Goal: Navigation & Orientation: Understand site structure

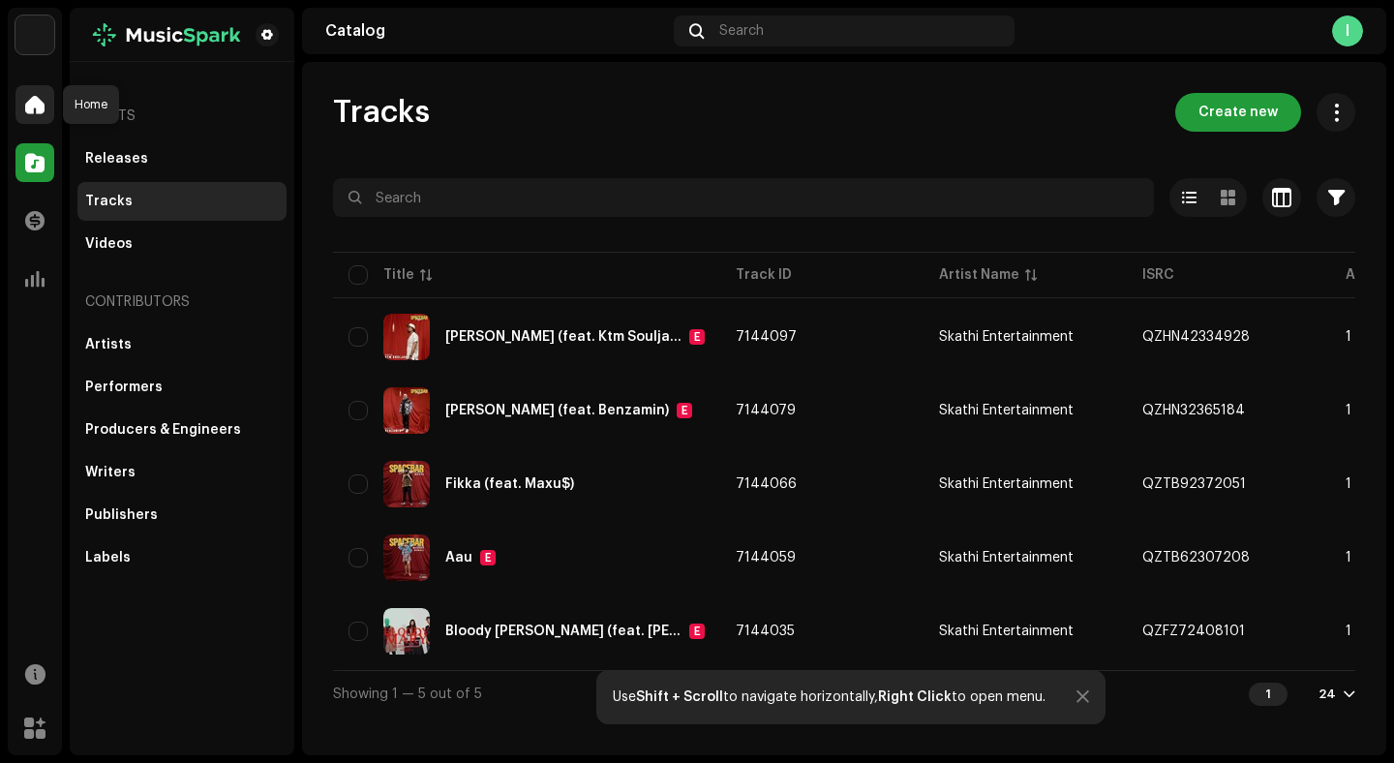
click at [40, 105] on span at bounding box center [34, 104] width 19 height 15
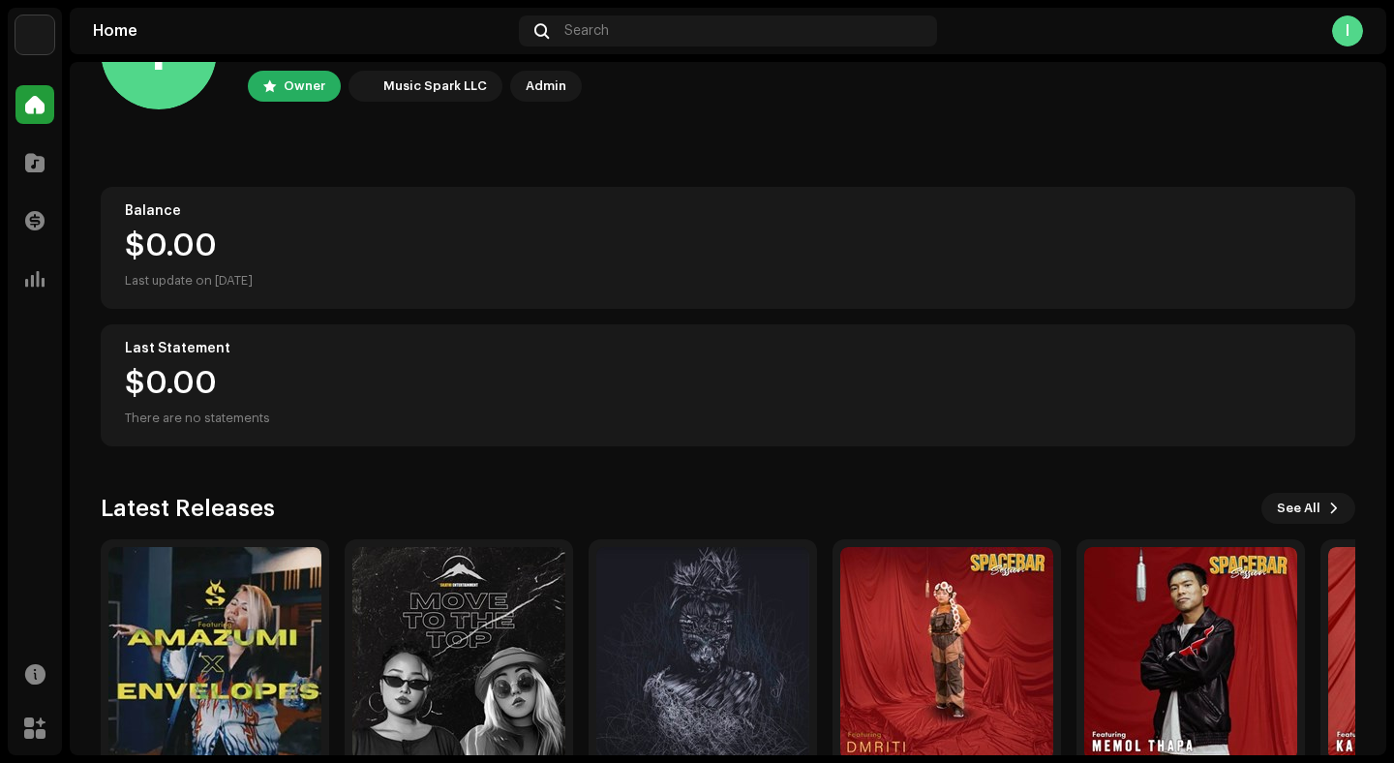
scroll to position [20, 0]
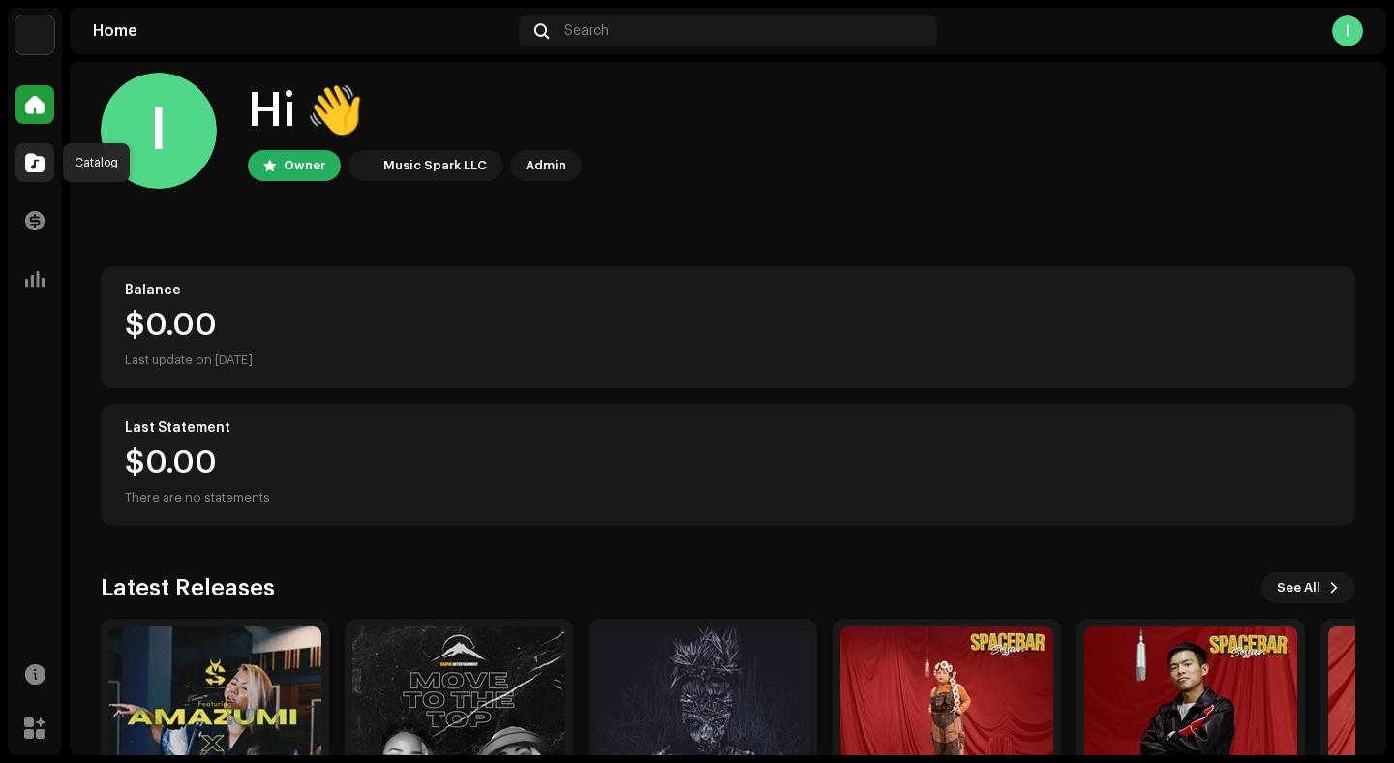
click at [38, 169] on span at bounding box center [34, 162] width 19 height 15
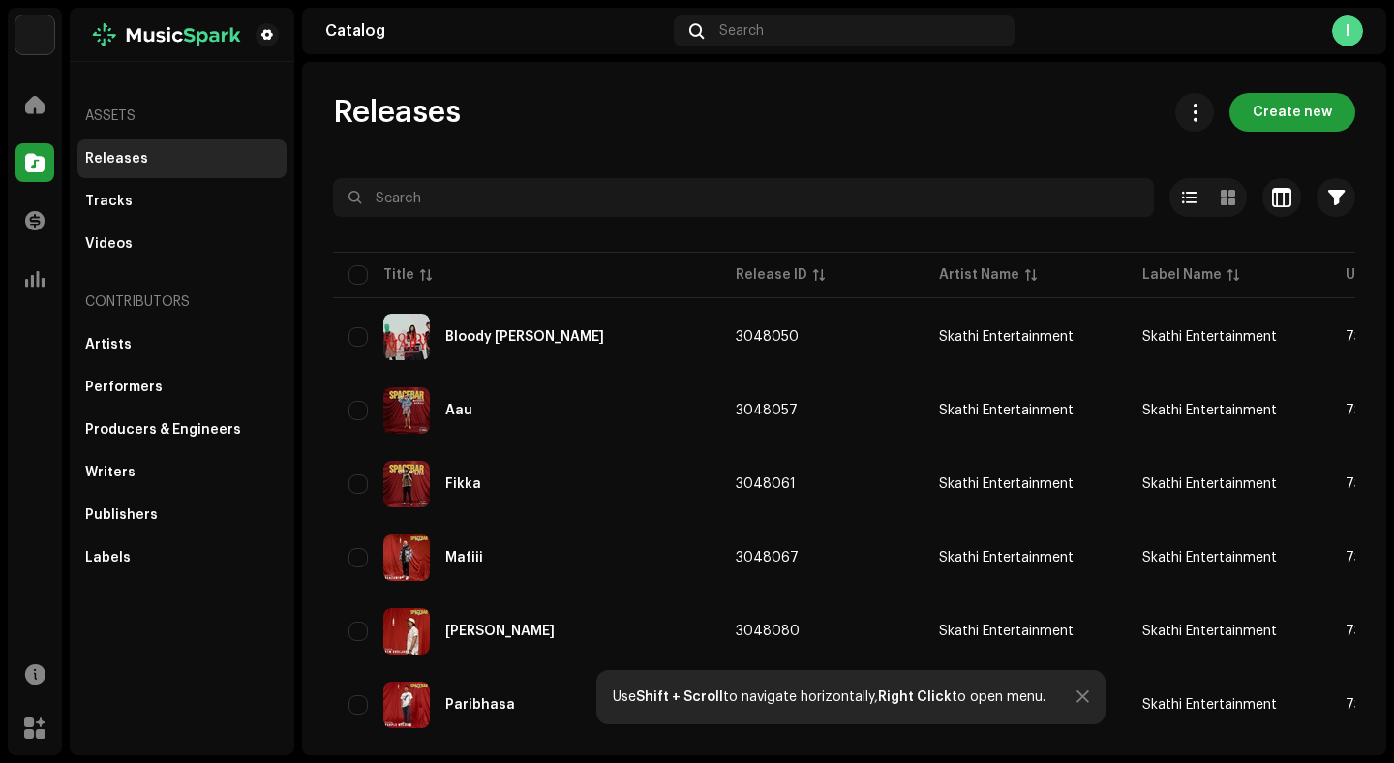
scroll to position [999, 0]
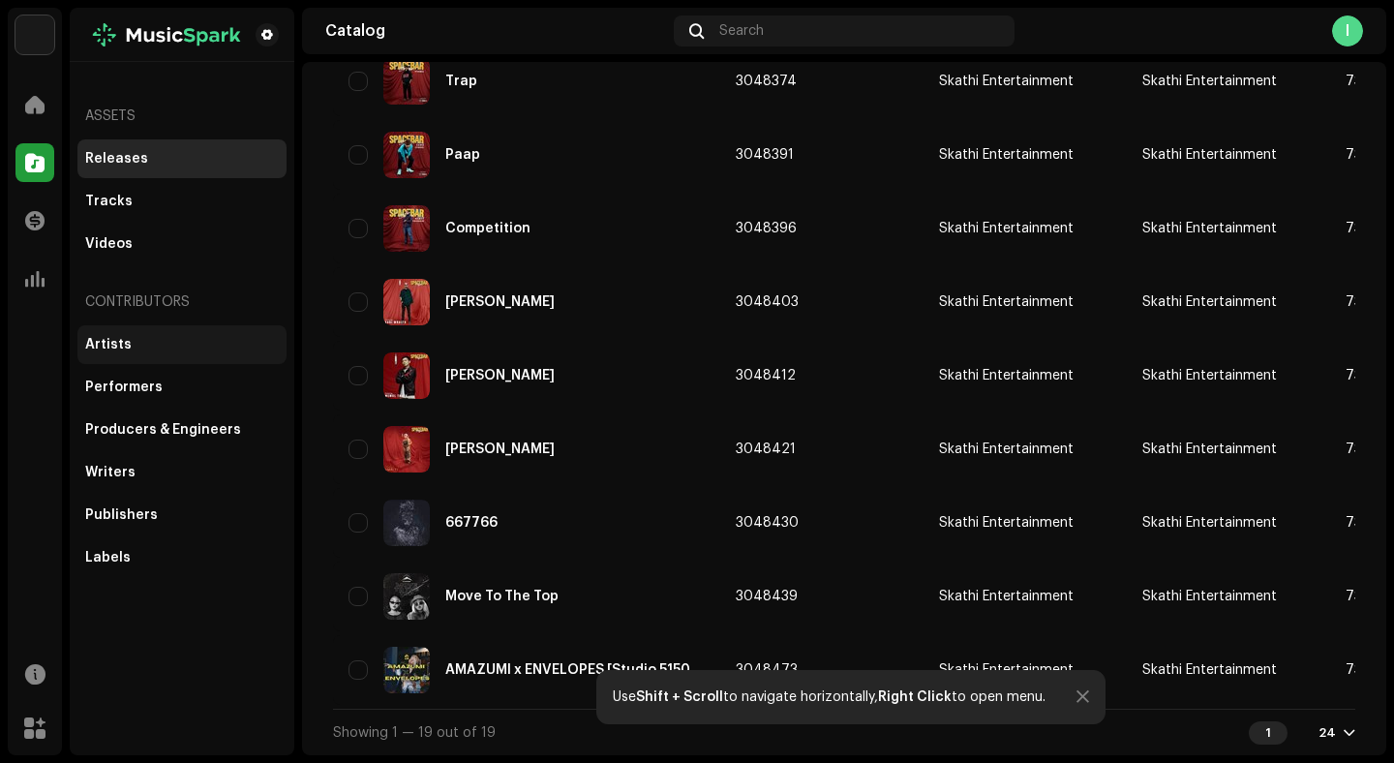
click at [116, 334] on div "Artists" at bounding box center [181, 344] width 209 height 39
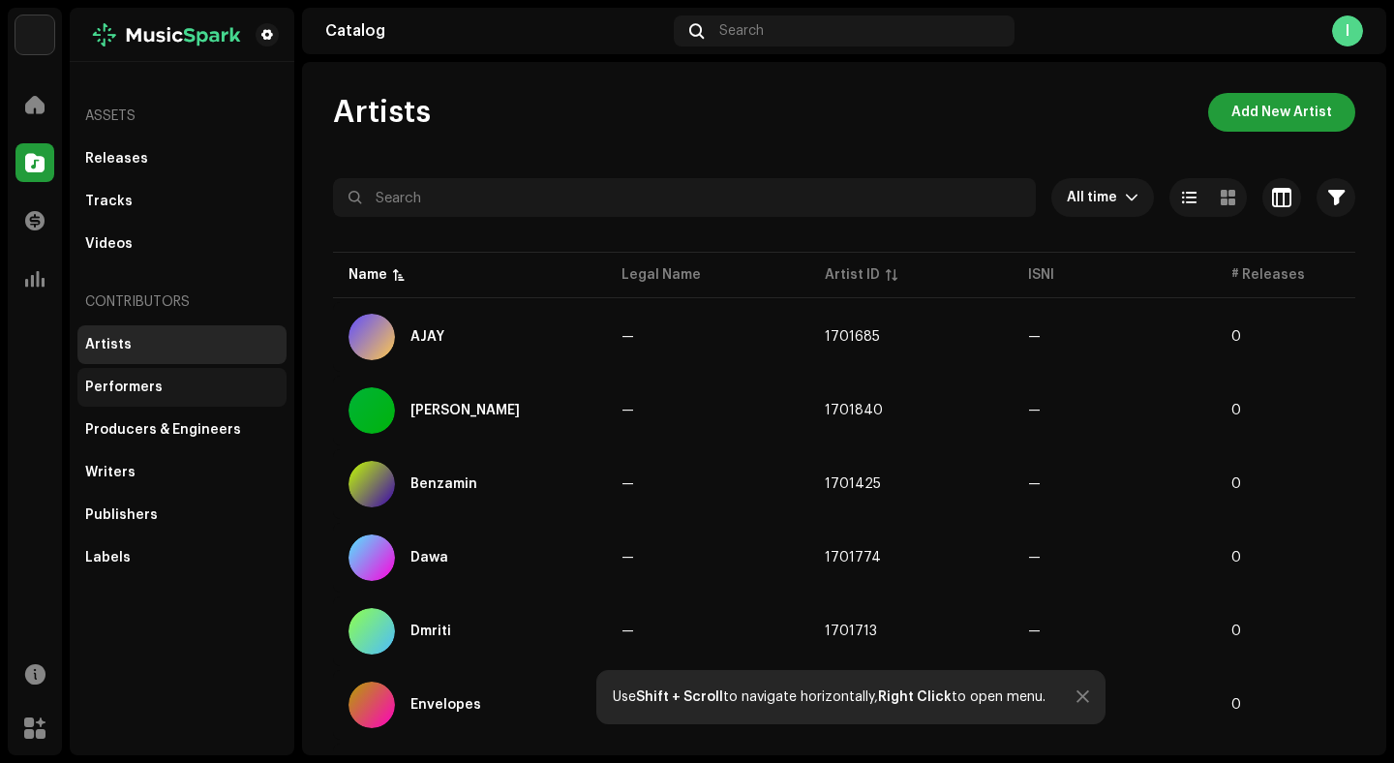
click at [172, 386] on div "Performers" at bounding box center [182, 386] width 194 height 15
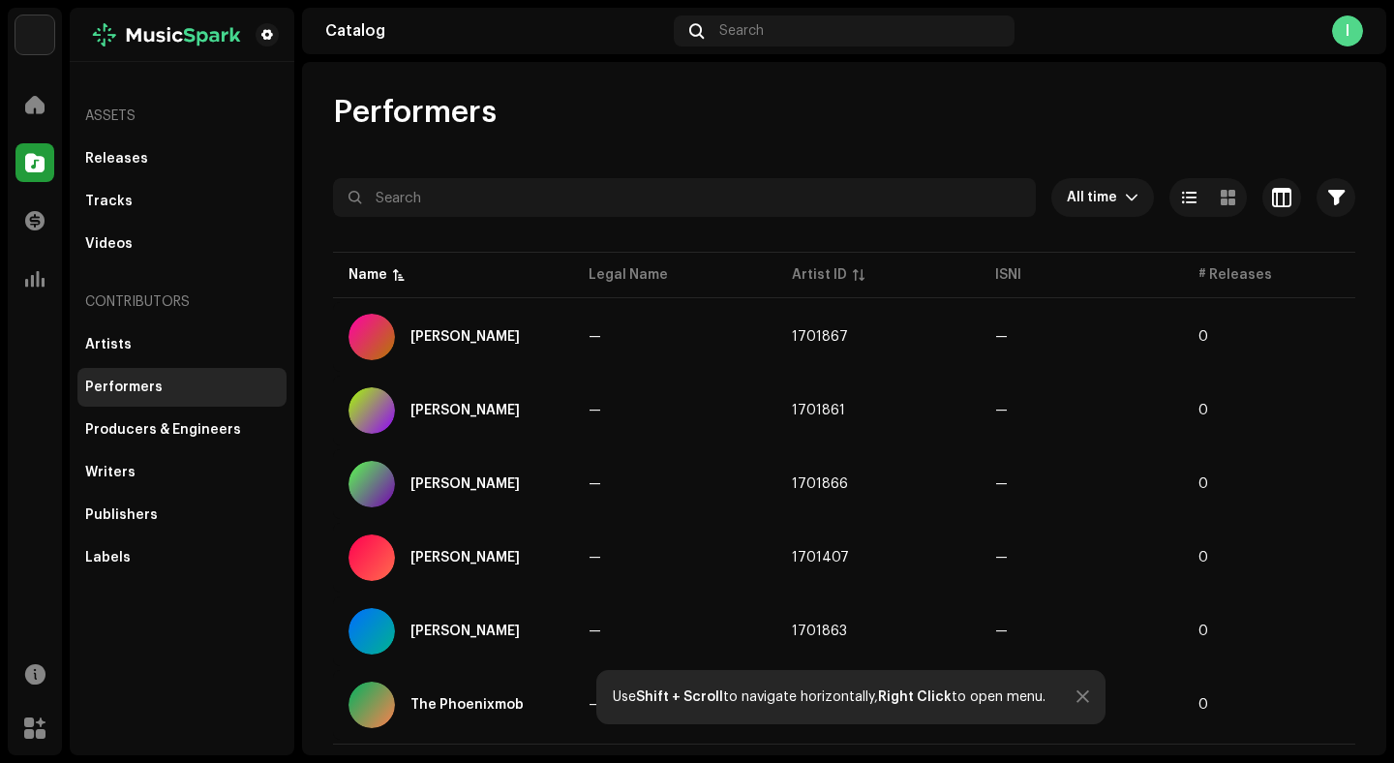
scroll to position [43, 0]
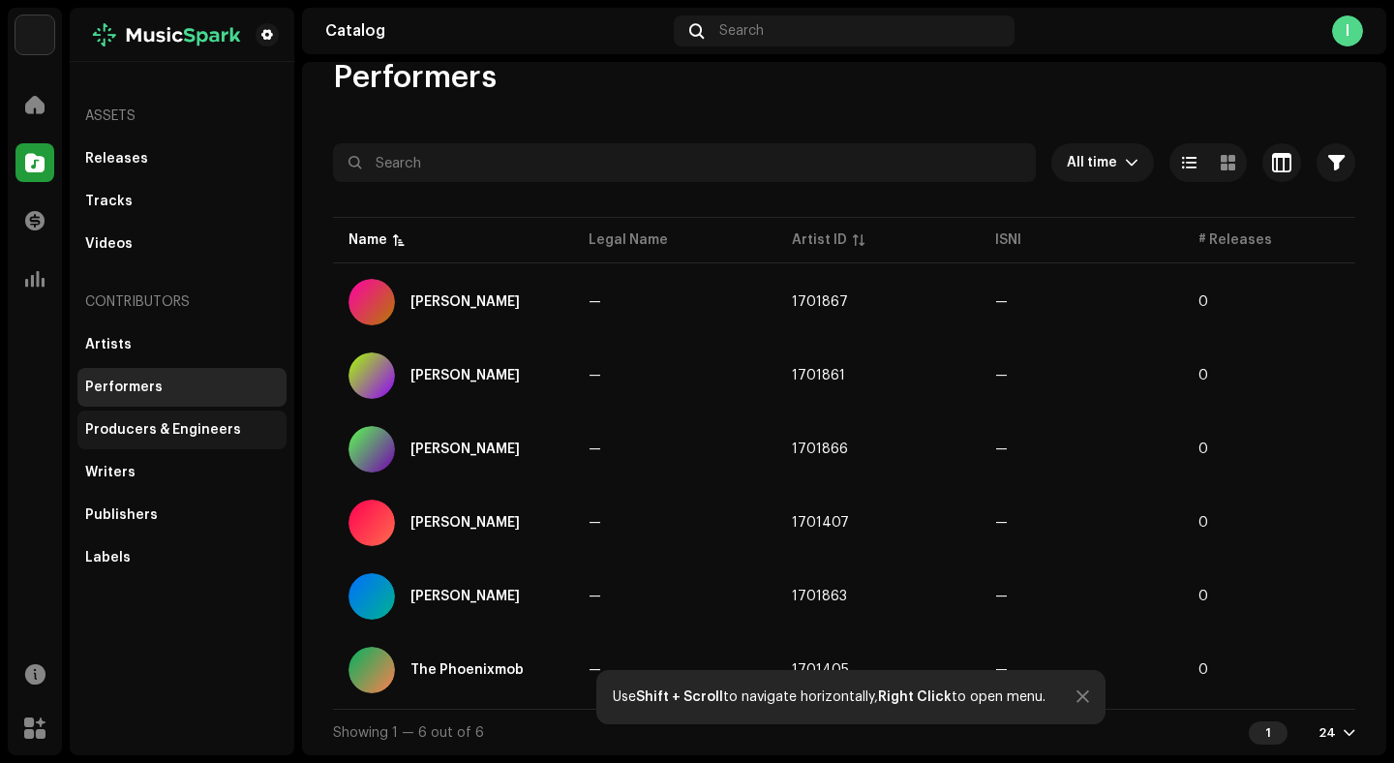
click at [123, 440] on div "Producers & Engineers" at bounding box center [181, 429] width 209 height 39
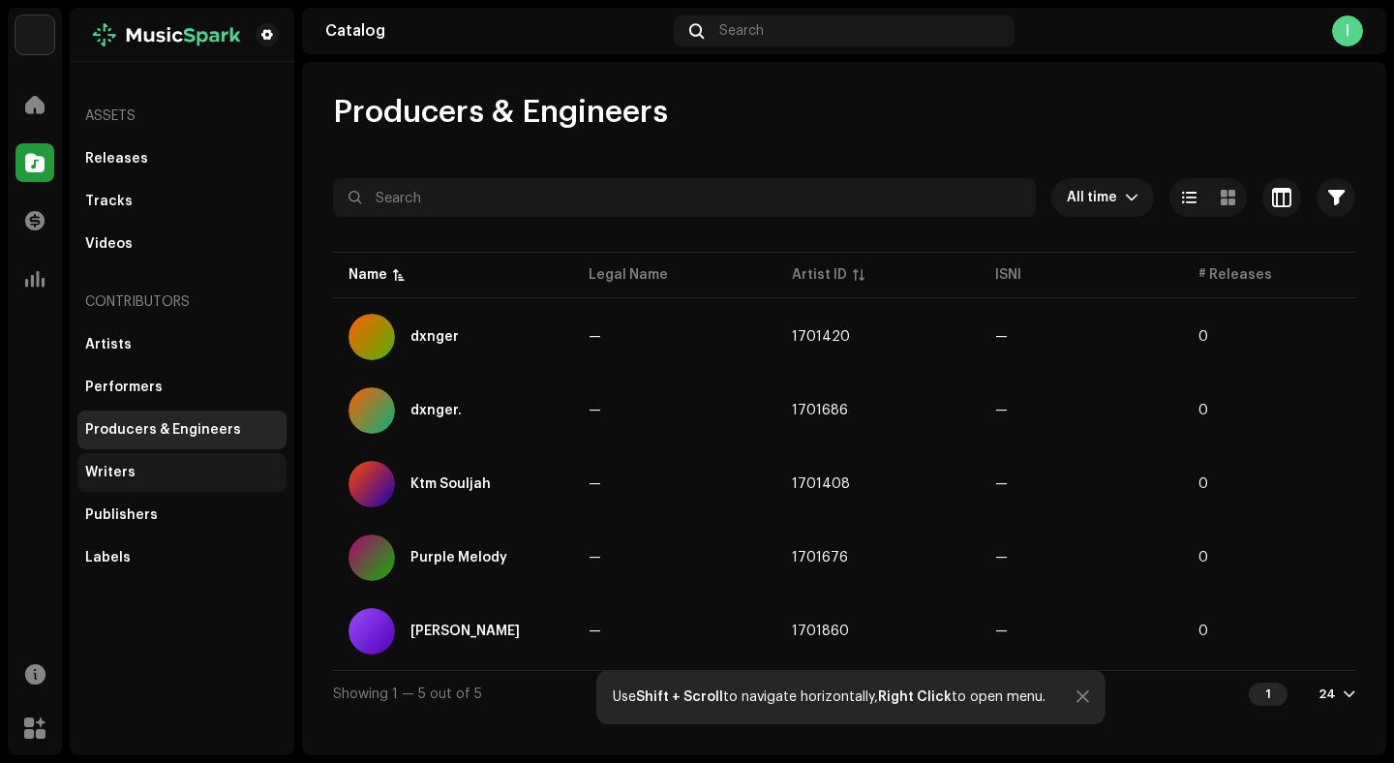
click at [118, 471] on div "Writers" at bounding box center [110, 472] width 50 height 15
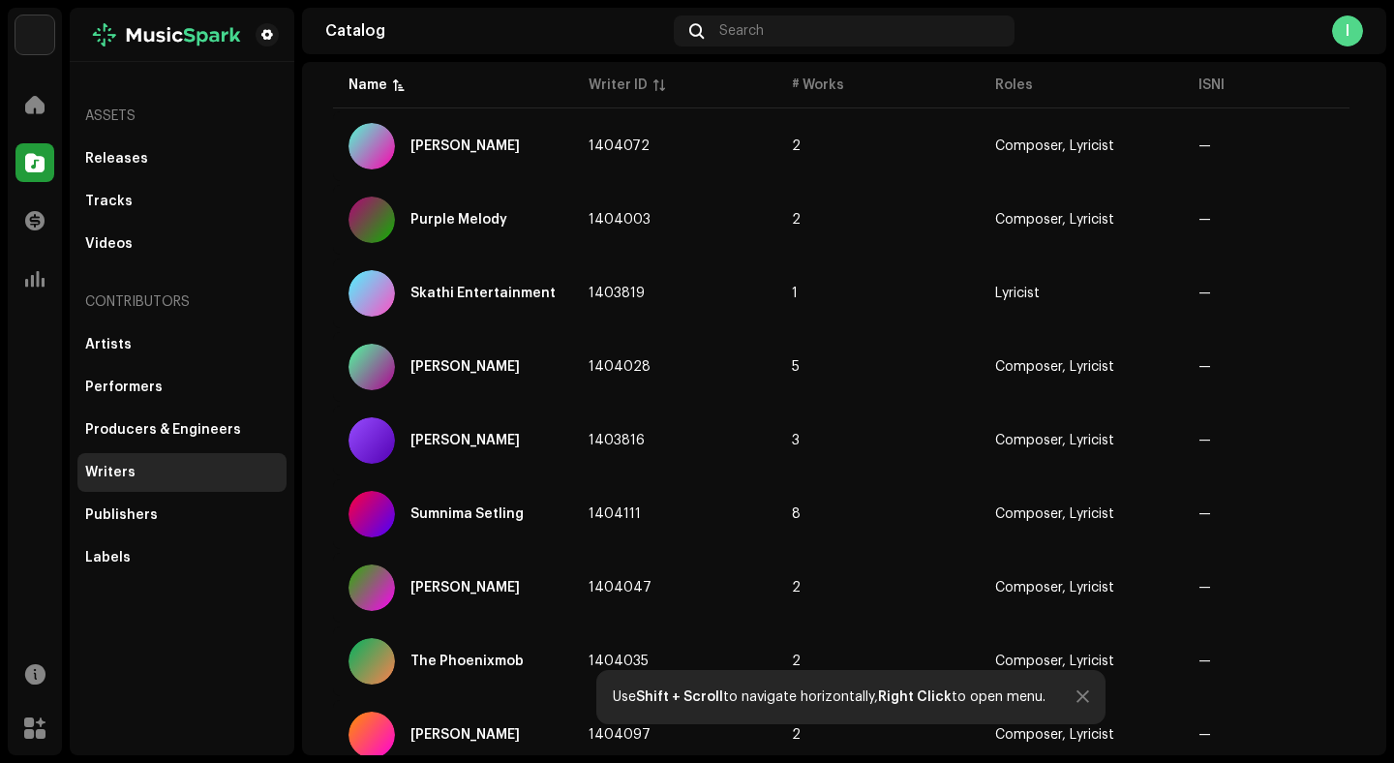
scroll to position [986, 0]
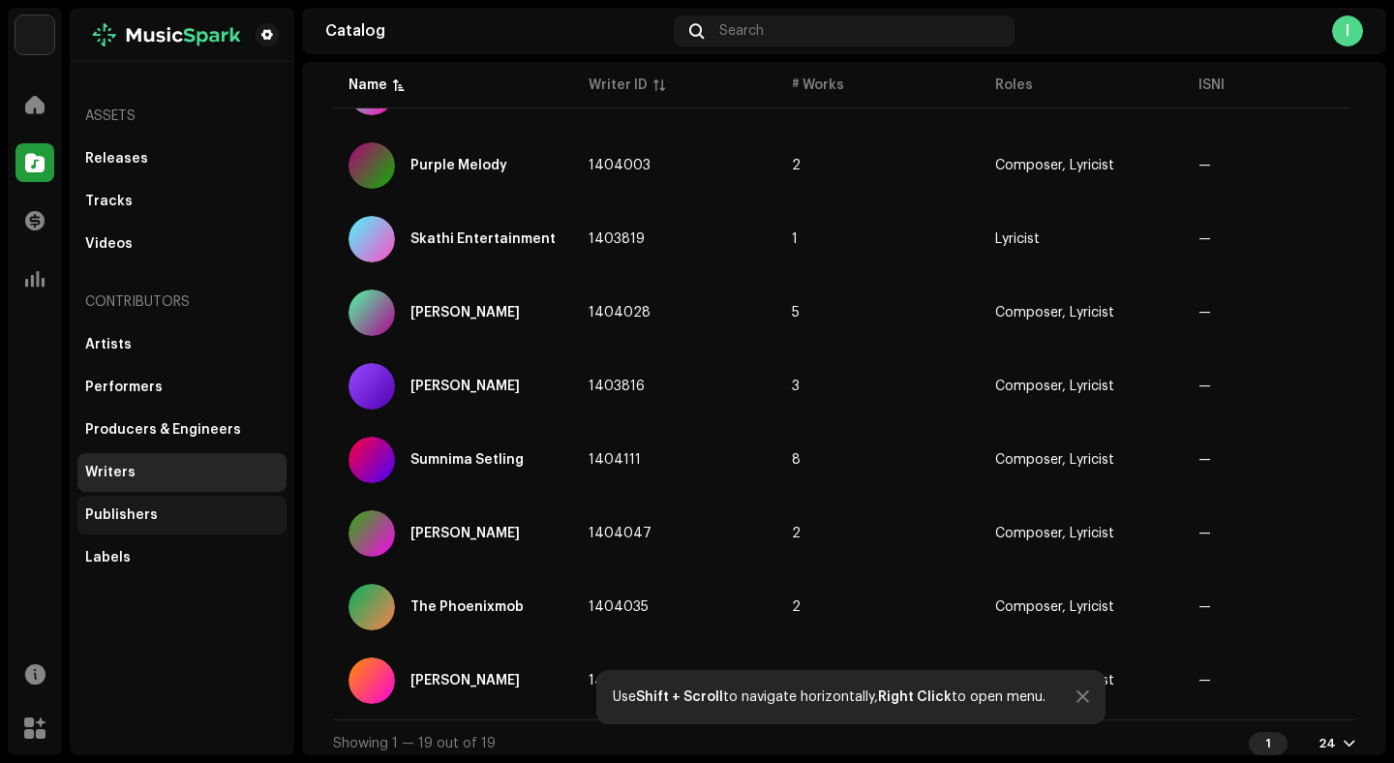
click at [132, 507] on div "Publishers" at bounding box center [121, 514] width 73 height 15
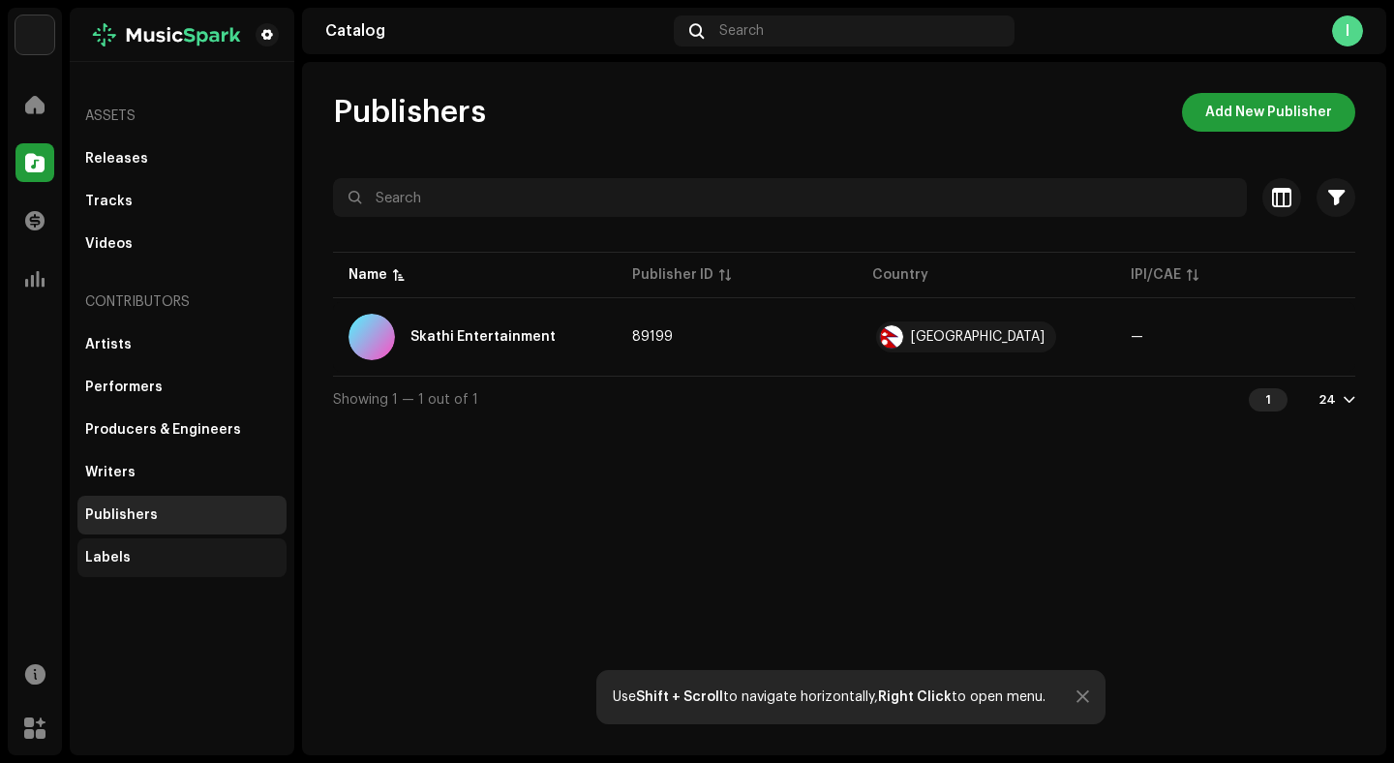
click at [170, 550] on div "Labels" at bounding box center [182, 557] width 194 height 15
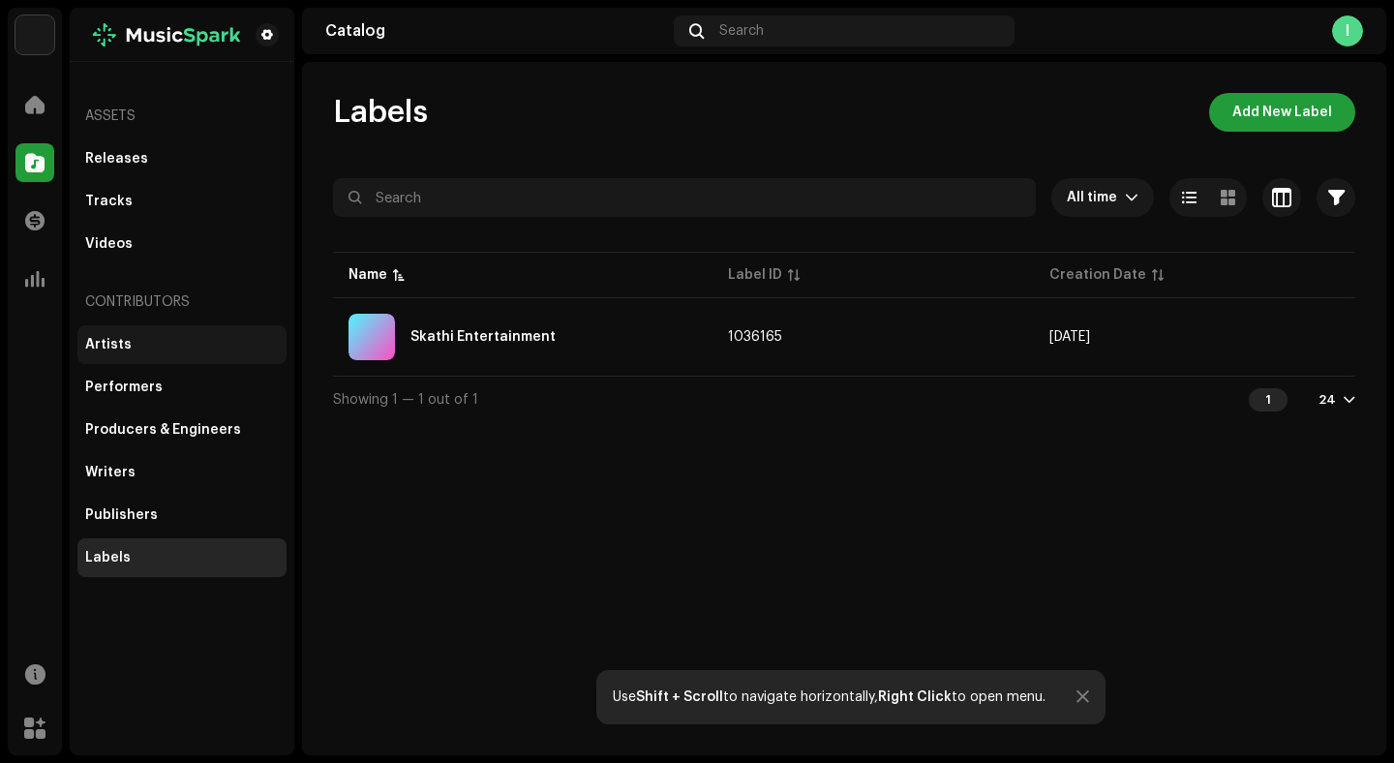
click at [112, 347] on div "Artists" at bounding box center [108, 344] width 46 height 15
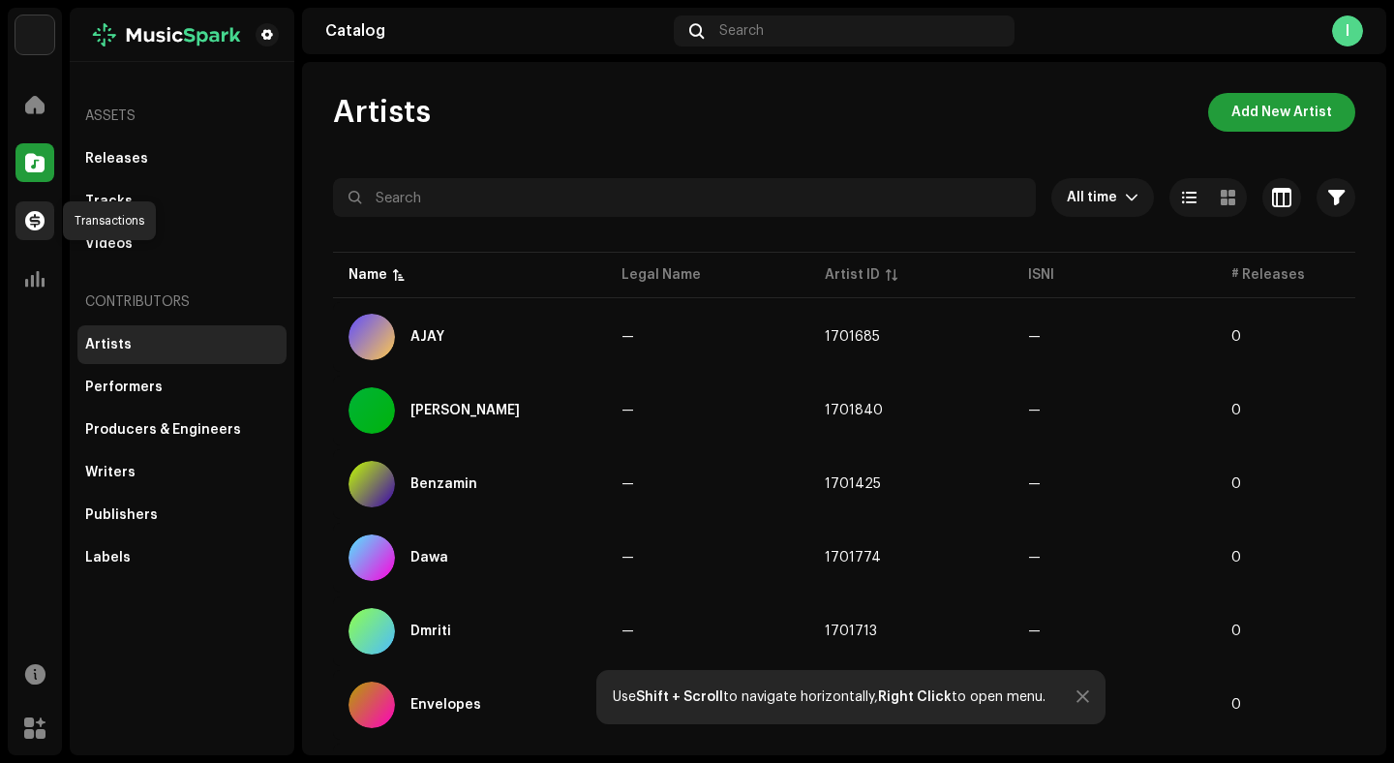
click at [40, 217] on span at bounding box center [34, 220] width 19 height 15
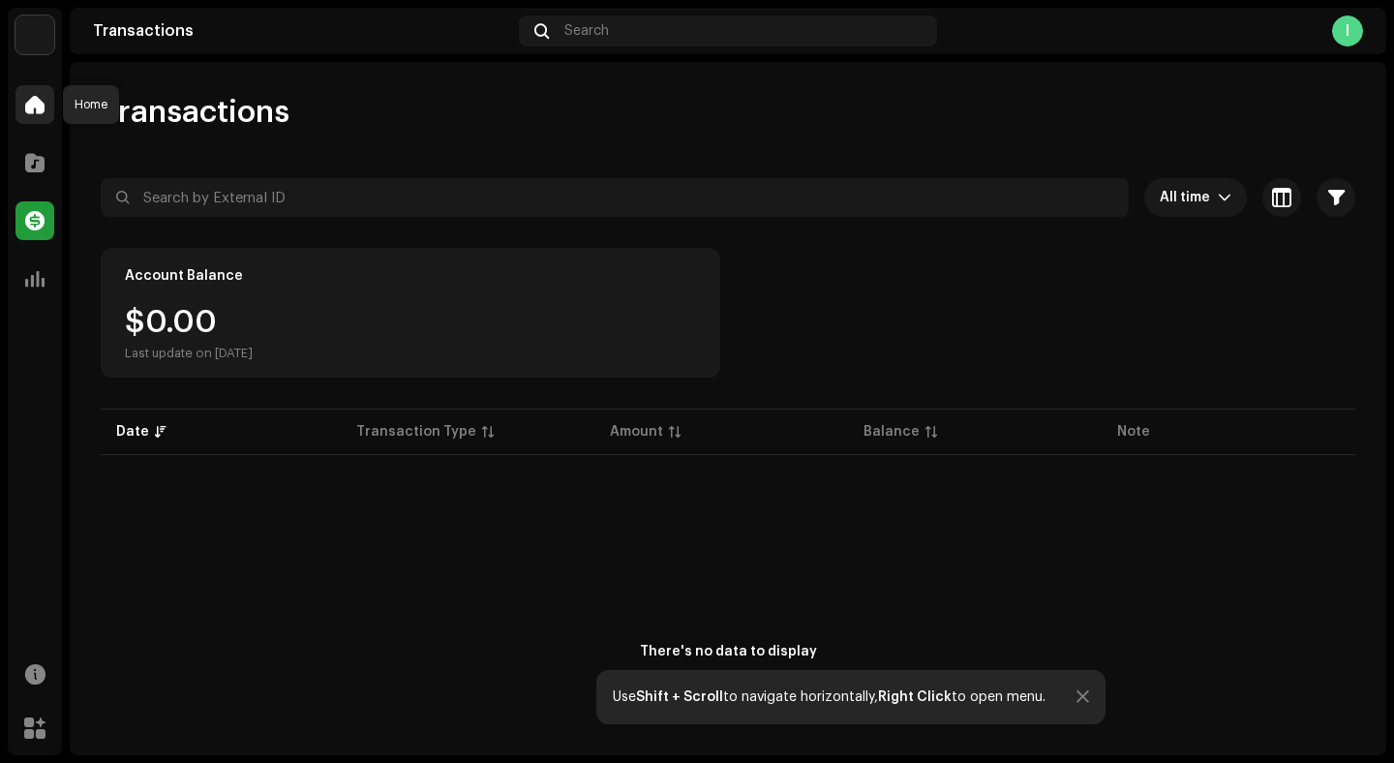
click at [38, 104] on span at bounding box center [34, 104] width 19 height 15
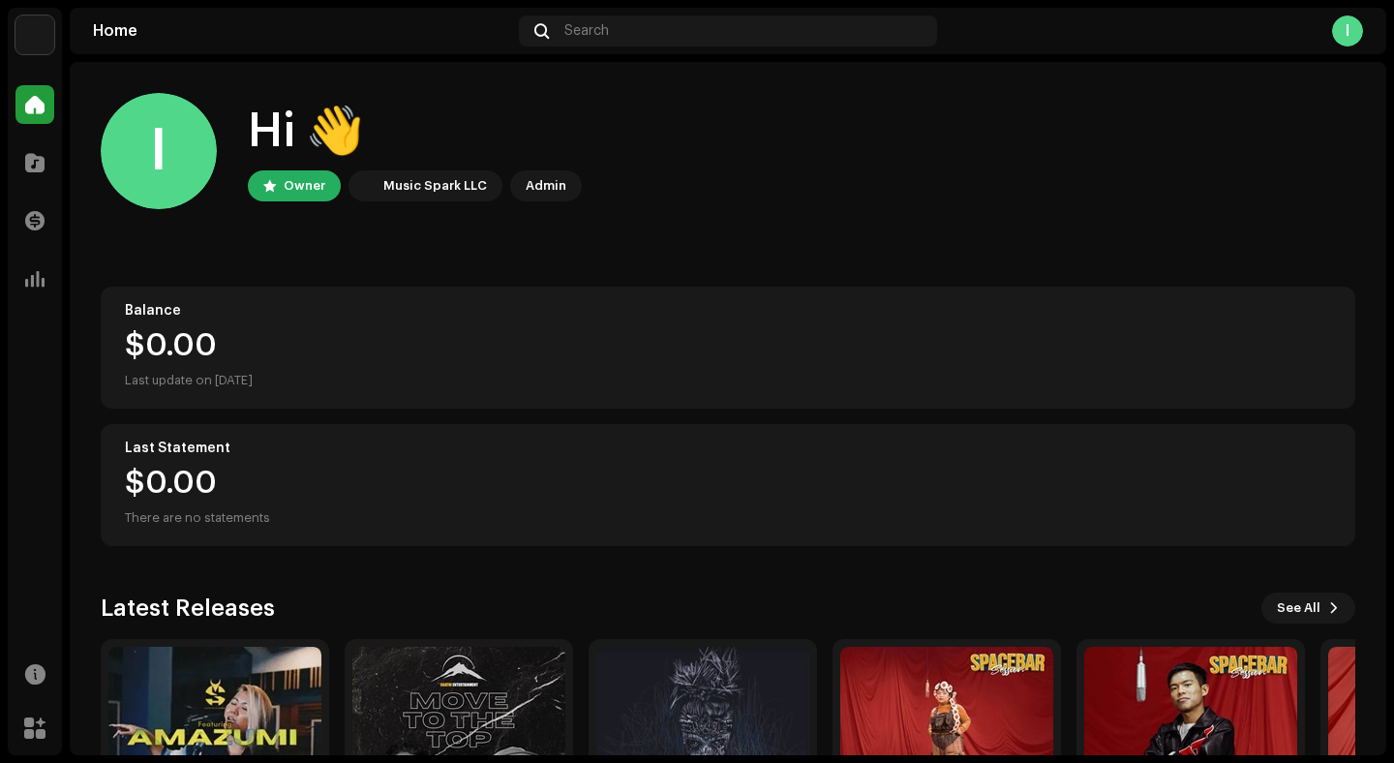
scroll to position [194, 0]
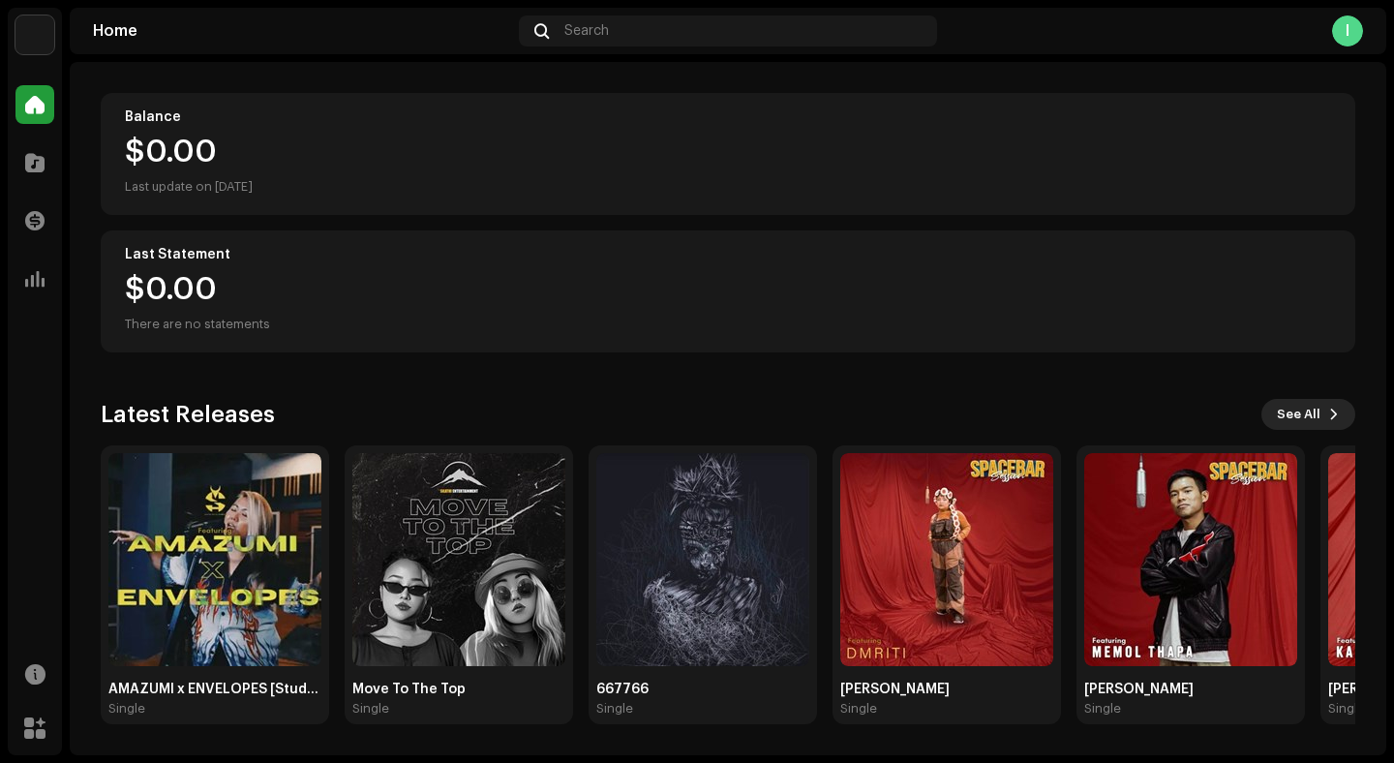
click at [1305, 413] on span "See All" at bounding box center [1299, 414] width 44 height 39
